Goal: Task Accomplishment & Management: Complete application form

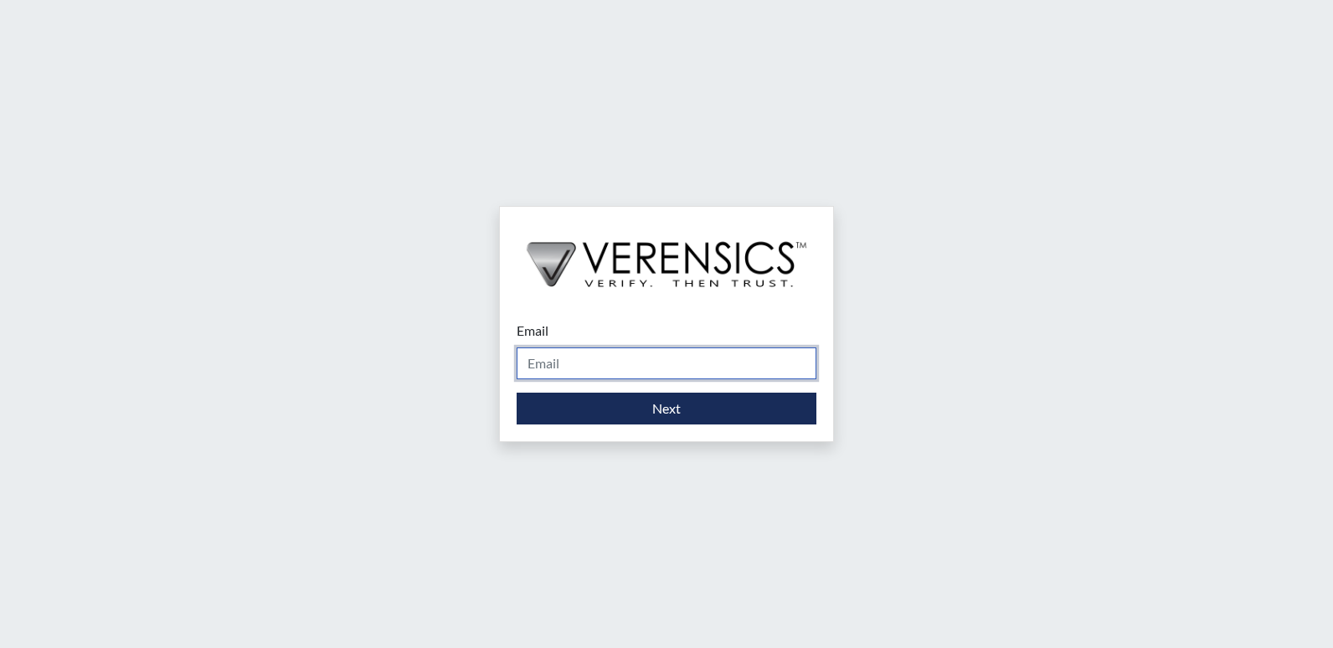
drag, startPoint x: 623, startPoint y: 357, endPoint x: 619, endPoint y: 368, distance: 11.7
click at [623, 357] on input "Email" at bounding box center [667, 364] width 300 height 32
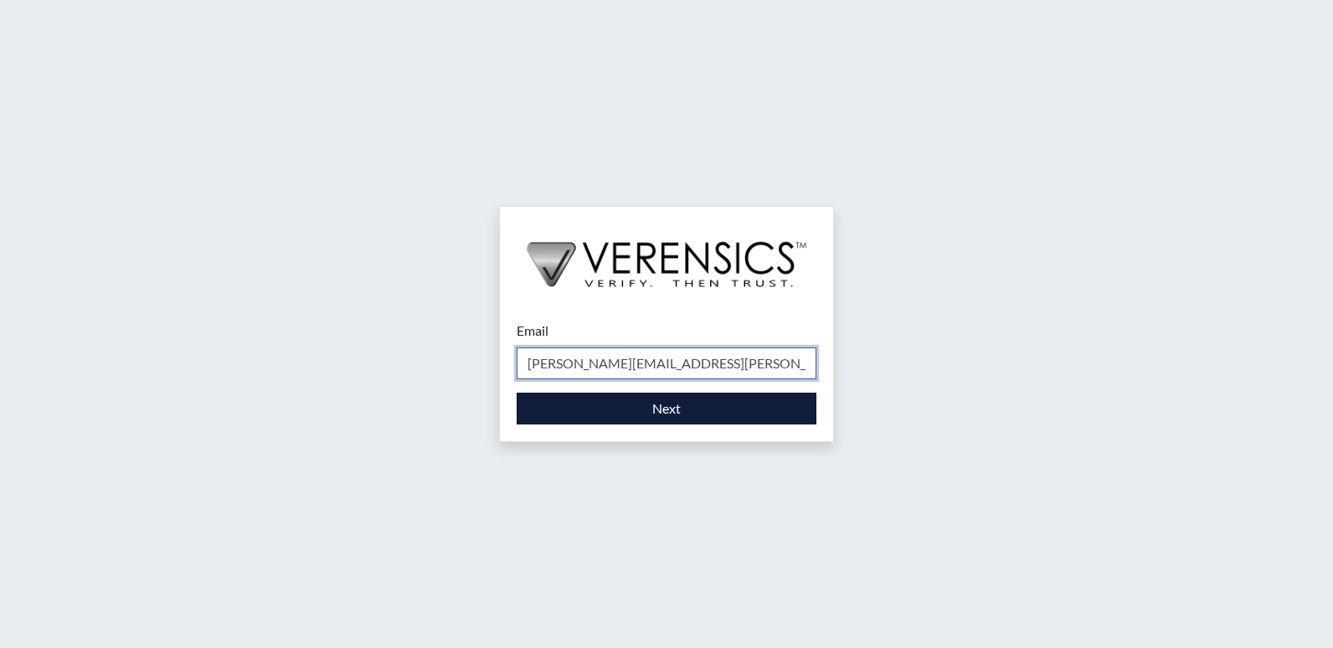
type input "[PERSON_NAME][EMAIL_ADDRESS][PERSON_NAME][DOMAIN_NAME]"
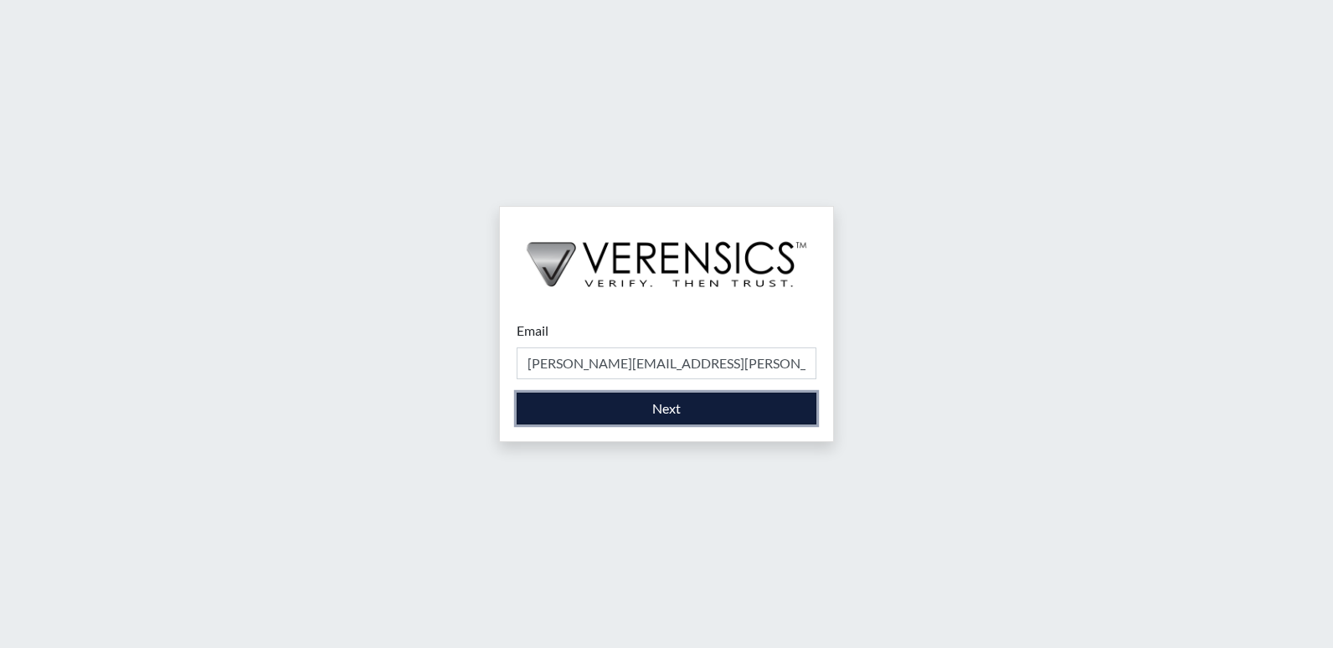
click at [645, 406] on button "Next" at bounding box center [667, 409] width 300 height 32
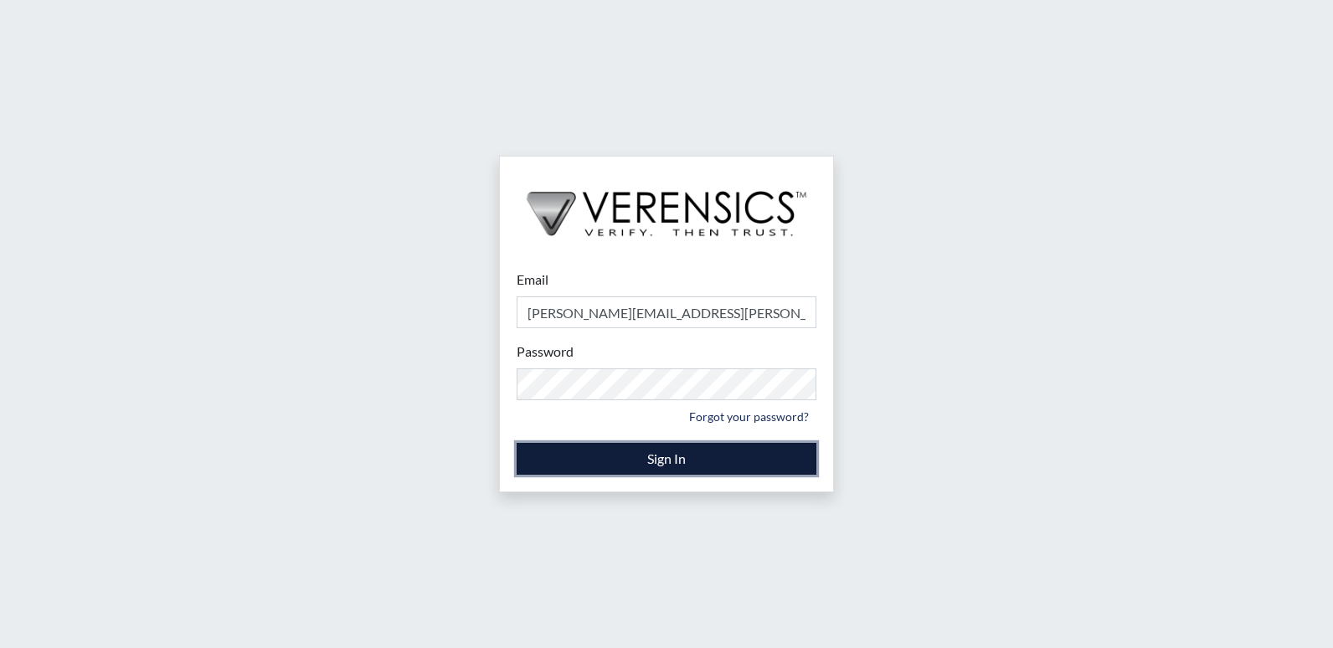
click at [694, 460] on button "Sign In" at bounding box center [667, 459] width 300 height 32
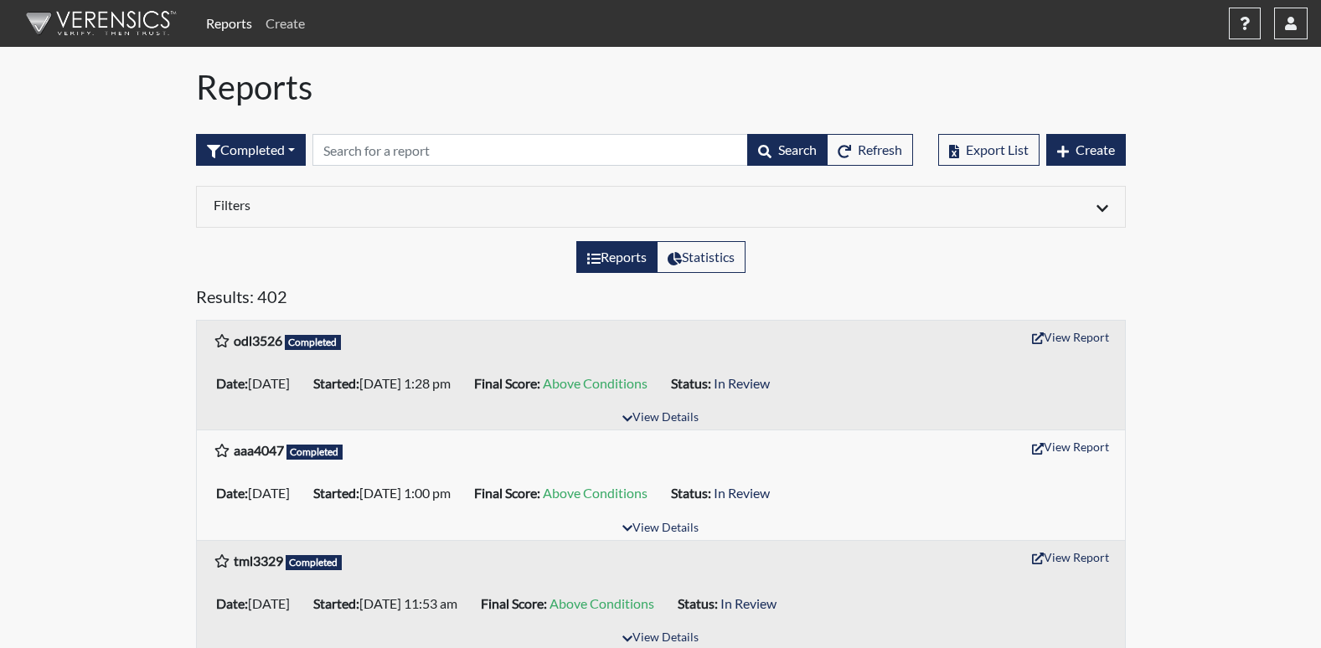
click at [294, 26] on link "Create" at bounding box center [285, 24] width 53 height 34
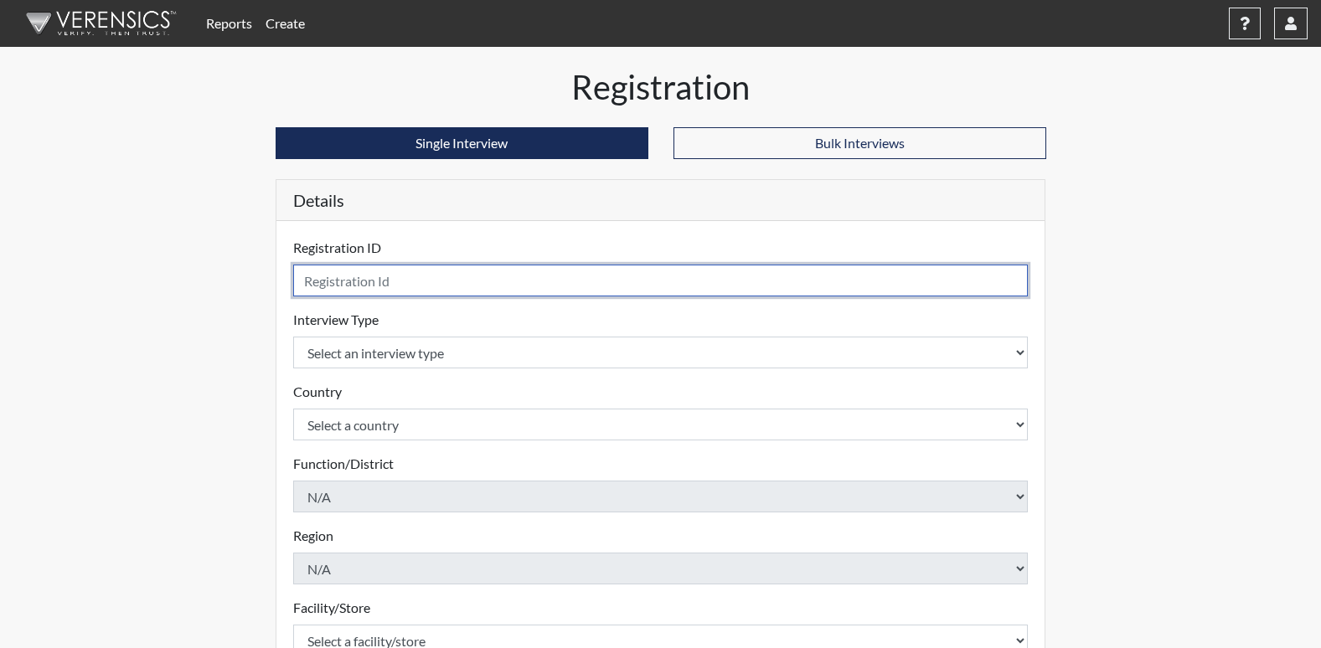
click at [460, 286] on input "text" at bounding box center [660, 281] width 735 height 32
type input "tr7201"
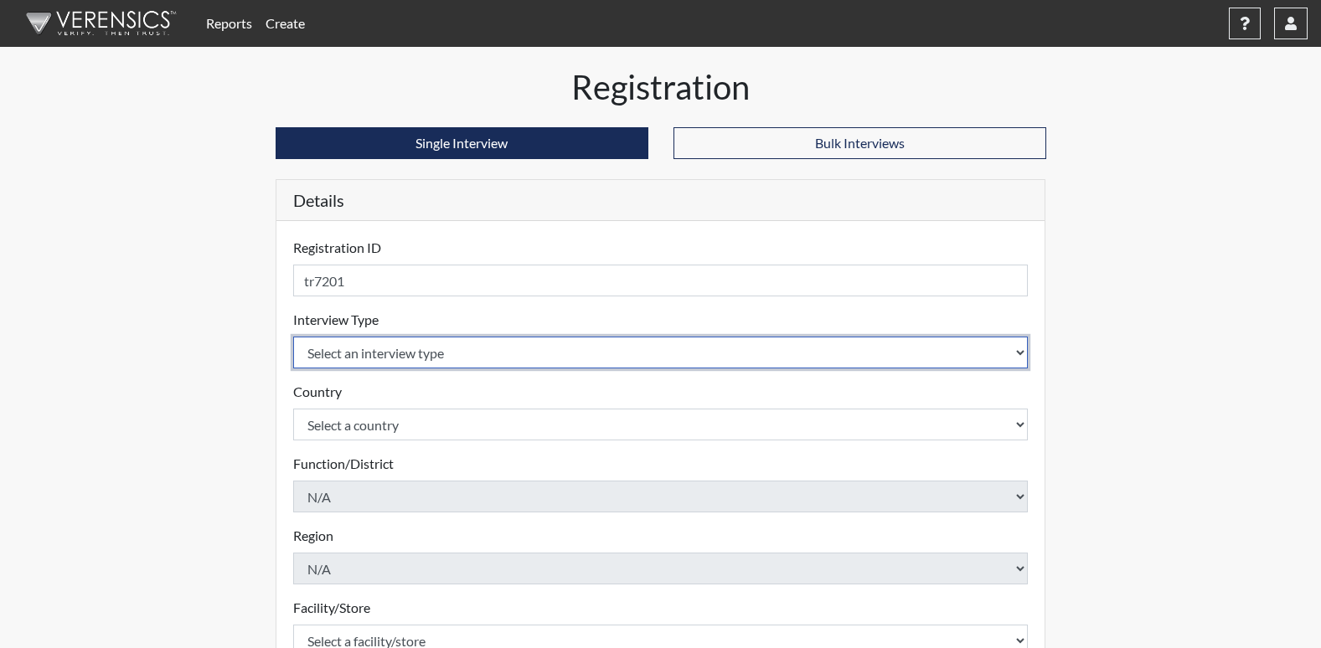
click at [483, 367] on select "Select an interview type Corrections Pre-Employment" at bounding box center [660, 353] width 735 height 32
select select "ff733e93-e1bf-11ea-9c9f-0eff0cf7eb8f"
click at [293, 337] on select "Select an interview type Corrections Pre-Employment" at bounding box center [660, 353] width 735 height 32
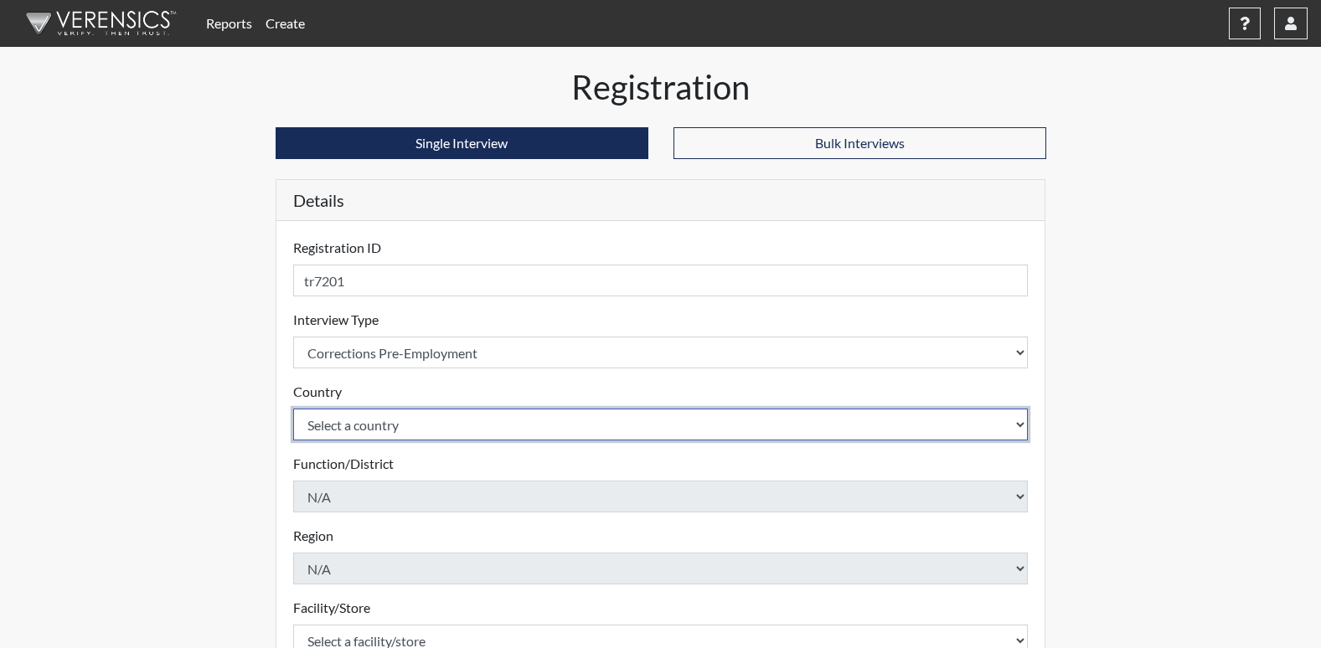
click at [463, 429] on select "Select a country [GEOGRAPHIC_DATA] [GEOGRAPHIC_DATA]" at bounding box center [660, 425] width 735 height 32
select select "united-states-of-[GEOGRAPHIC_DATA]"
click at [293, 409] on select "Select a country [GEOGRAPHIC_DATA] [GEOGRAPHIC_DATA]" at bounding box center [660, 425] width 735 height 32
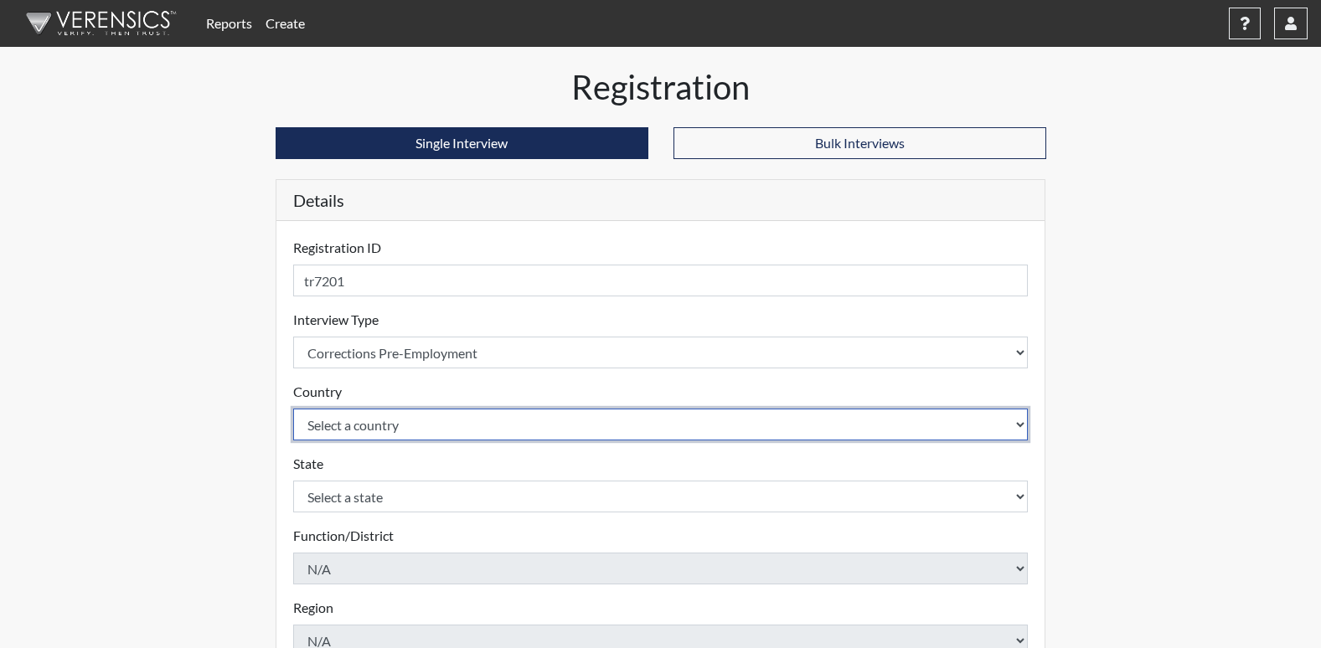
scroll to position [84, 0]
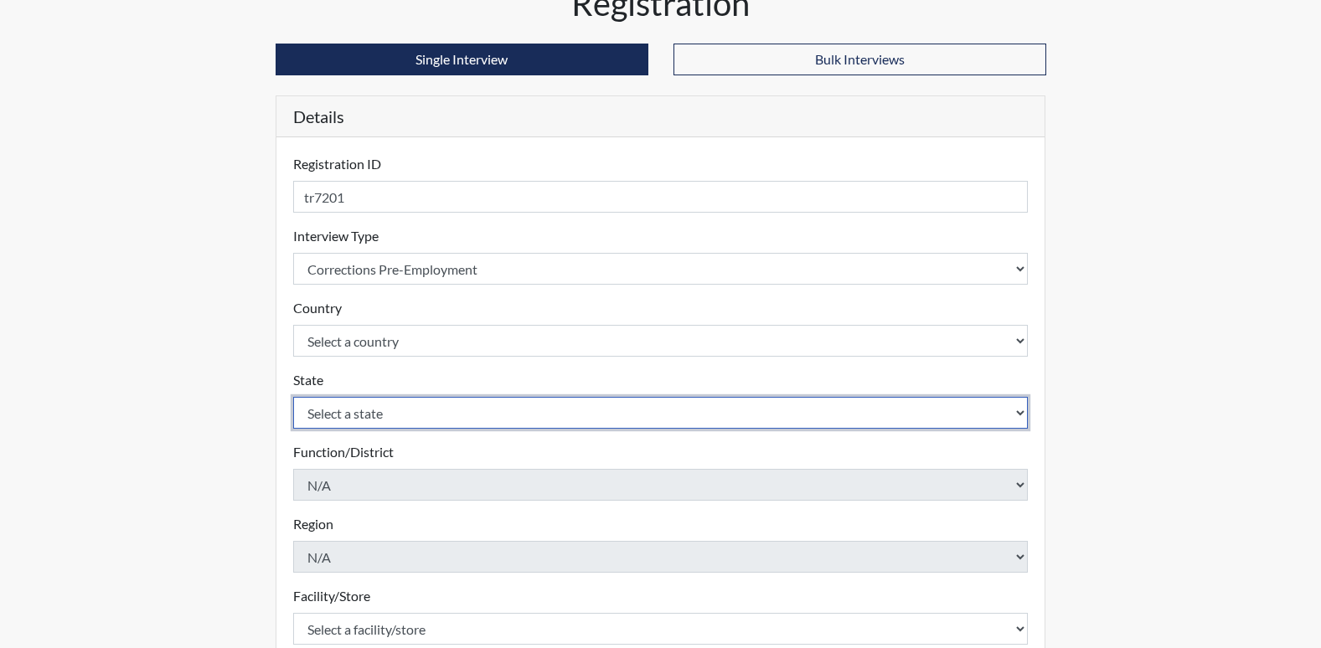
click at [442, 422] on select "Select a state [US_STATE] [US_STATE] [US_STATE] [US_STATE] [US_STATE] [US_STATE…" at bounding box center [660, 413] width 735 height 32
select select "GA"
click at [293, 397] on select "Select a state [US_STATE] [US_STATE] [US_STATE] [US_STATE] [US_STATE] [US_STATE…" at bounding box center [660, 413] width 735 height 32
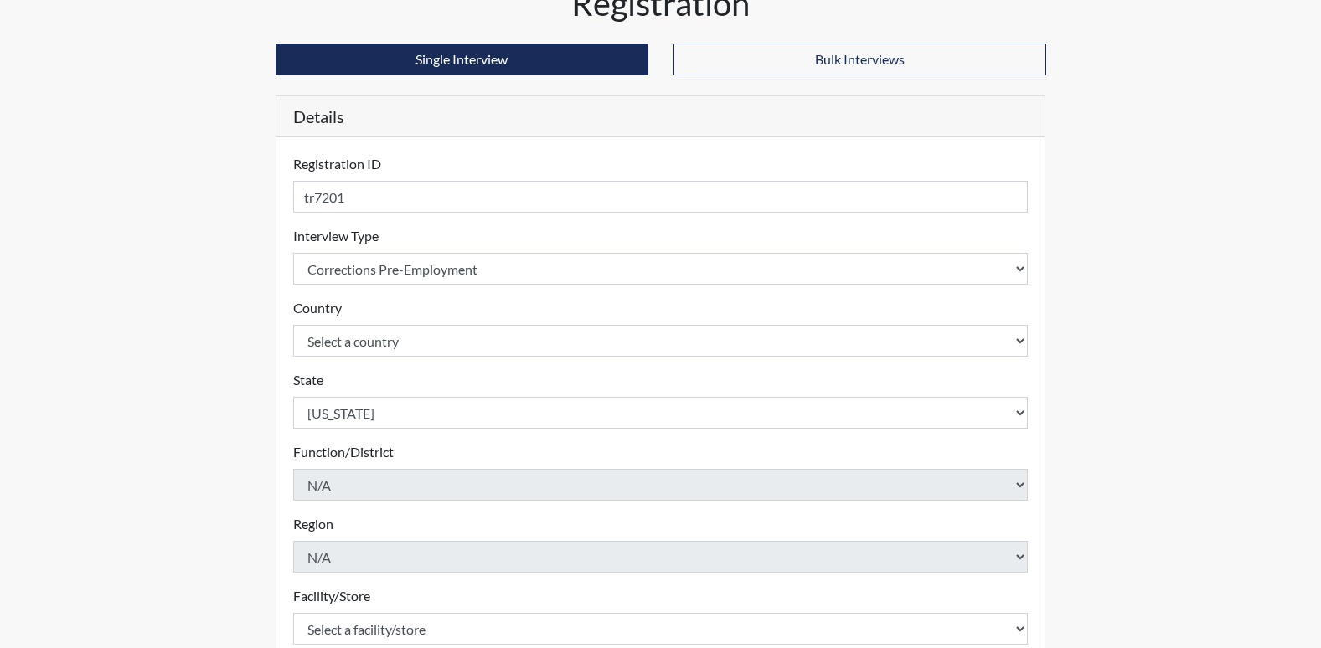
click at [200, 185] on div "Registration Single Interview Bulk Interviews Details Registration ID tr7201 Pl…" at bounding box center [660, 456] width 955 height 947
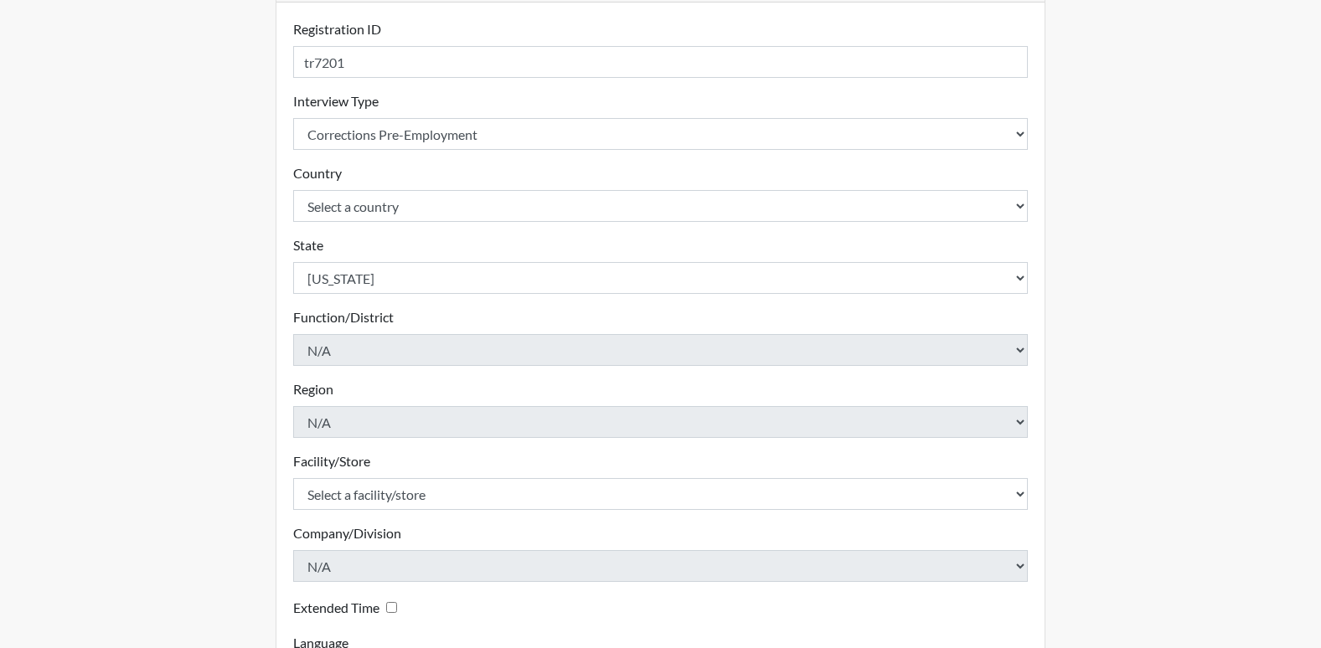
scroll to position [251, 0]
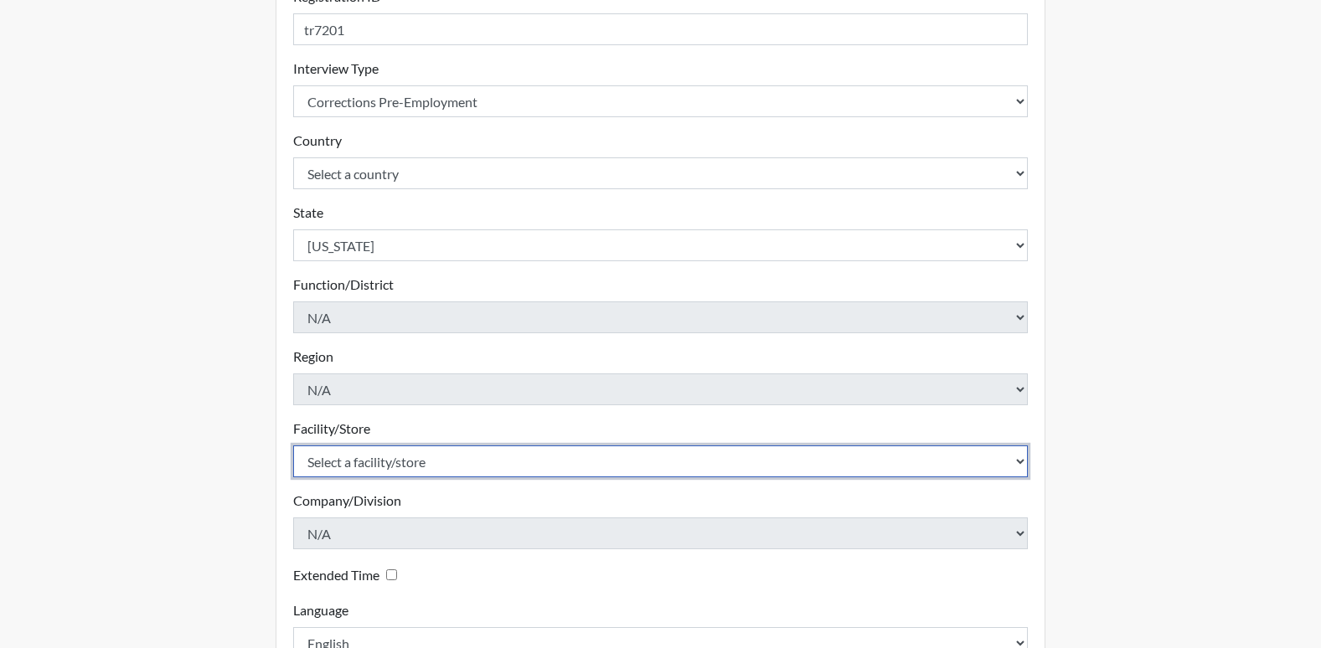
click at [385, 461] on select "Select a facility/store [PERSON_NAME]" at bounding box center [660, 462] width 735 height 32
select select "b7d08d21-475e-4578-ab02-3508dadd4d3a"
click at [293, 446] on select "Select a facility/store [PERSON_NAME]" at bounding box center [660, 462] width 735 height 32
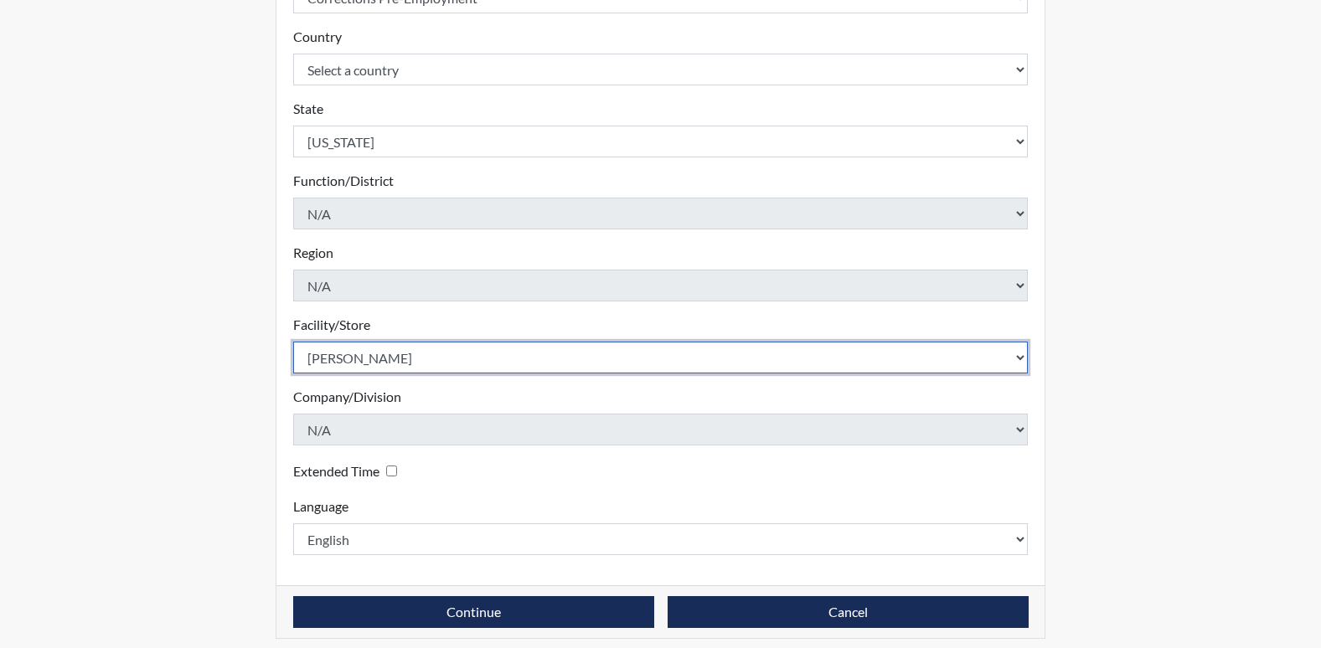
scroll to position [366, 0]
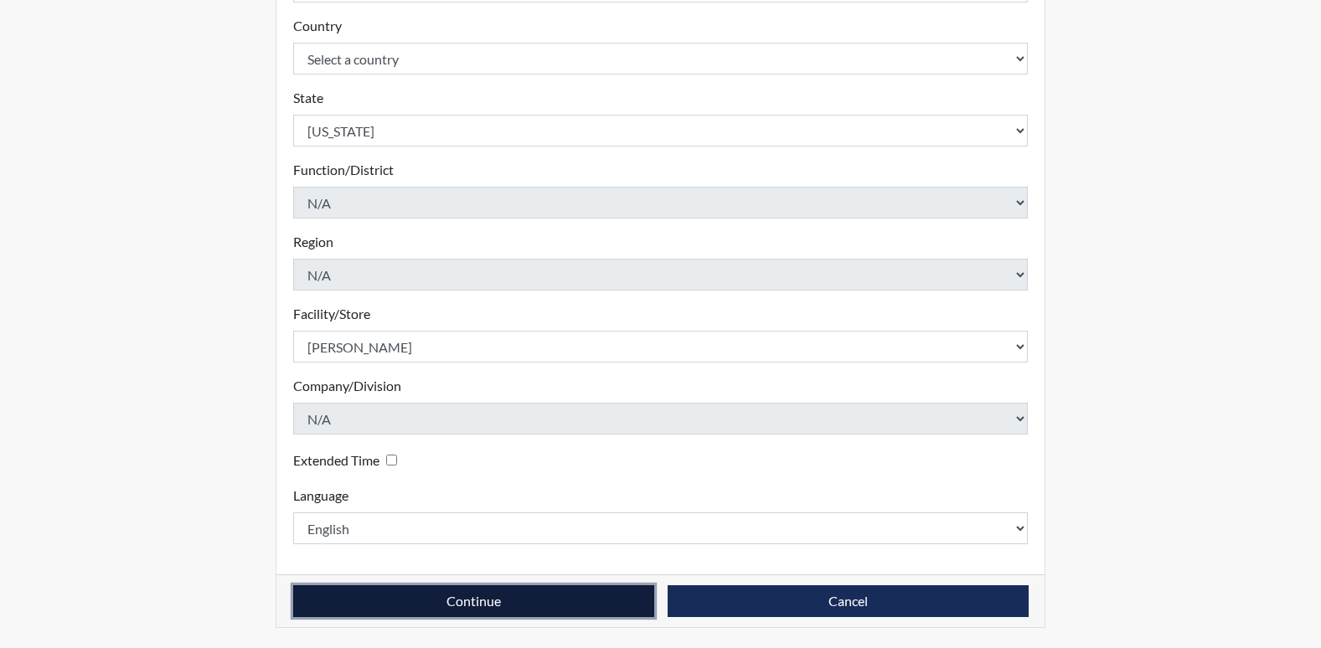
click at [508, 604] on button "Continue" at bounding box center [473, 601] width 361 height 32
